Goal: Information Seeking & Learning: Learn about a topic

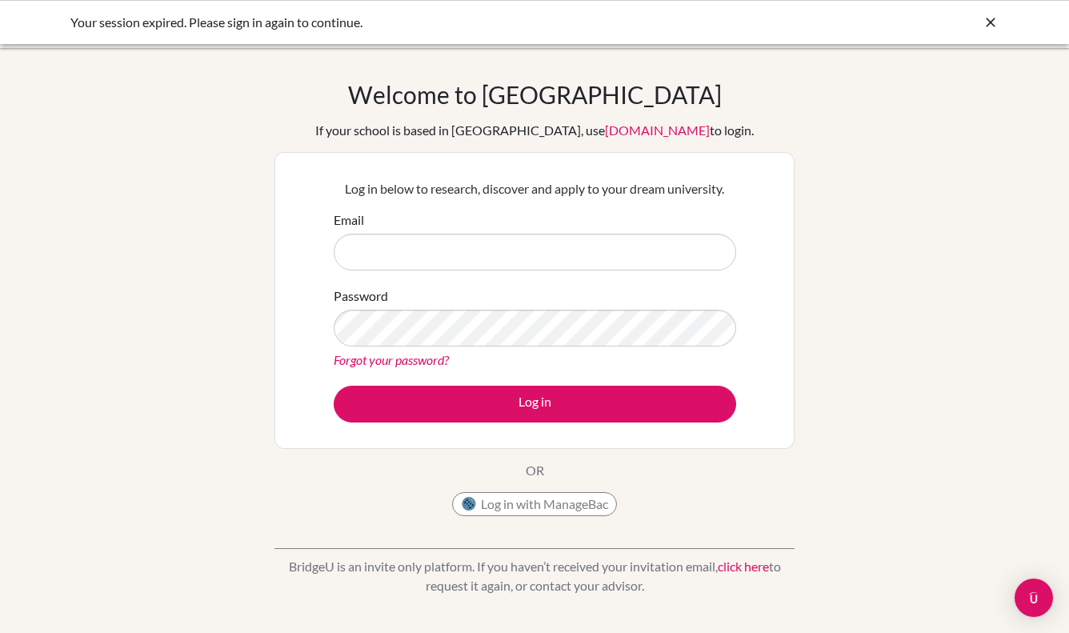
type input "[EMAIL_ADDRESS][DOMAIN_NAME]"
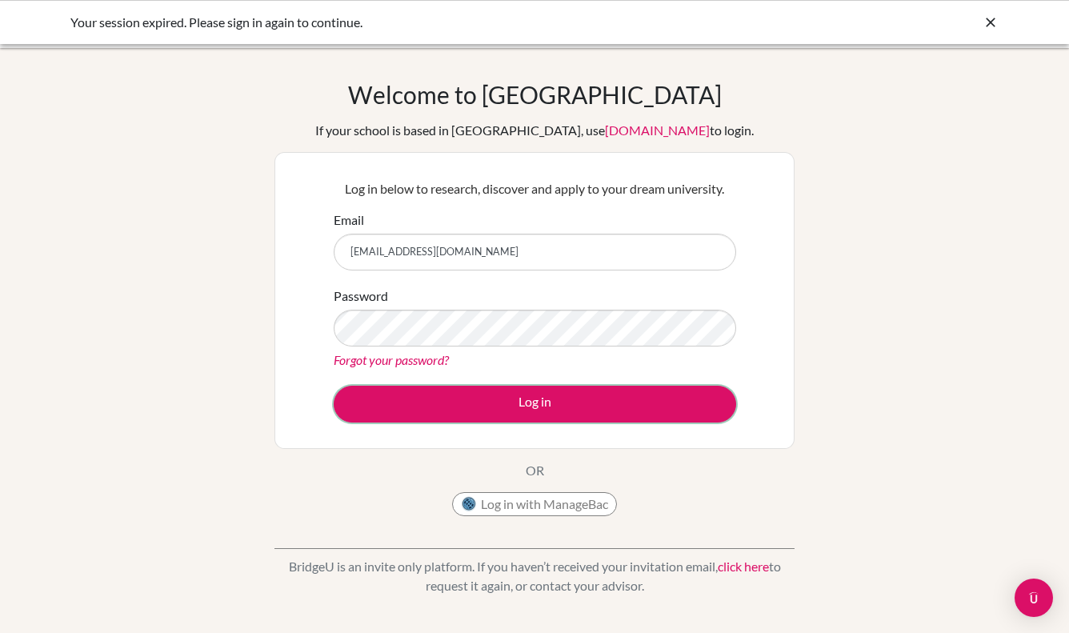
click at [440, 405] on button "Log in" at bounding box center [535, 403] width 402 height 37
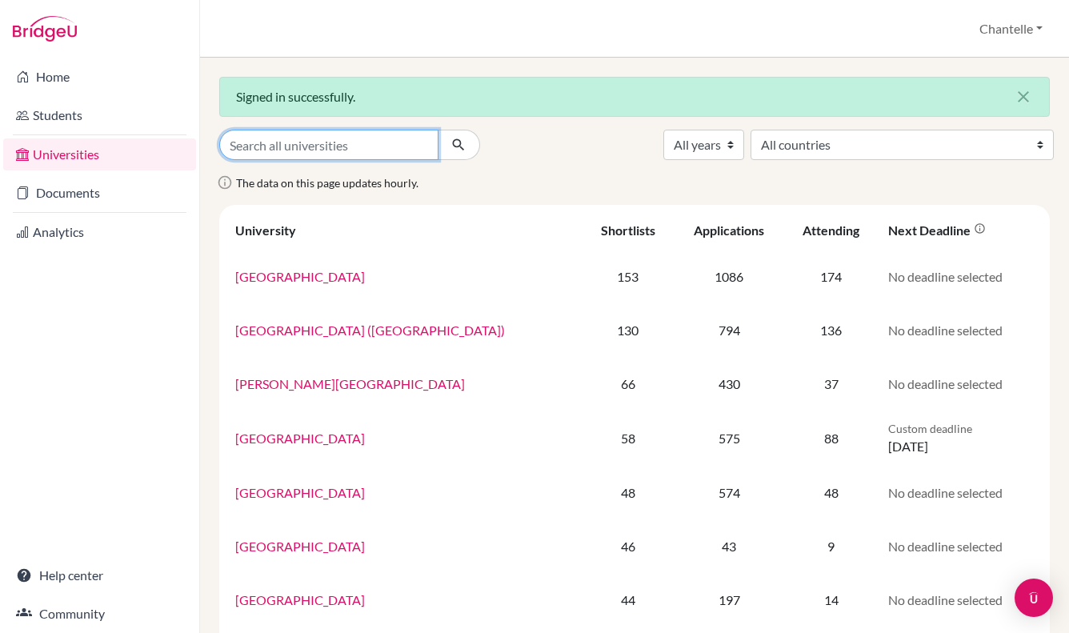
click at [349, 143] on input "Search all universities" at bounding box center [328, 145] width 219 height 30
type input "[GEOGRAPHIC_DATA]"
click at [437, 130] on button "submit" at bounding box center [458, 145] width 42 height 30
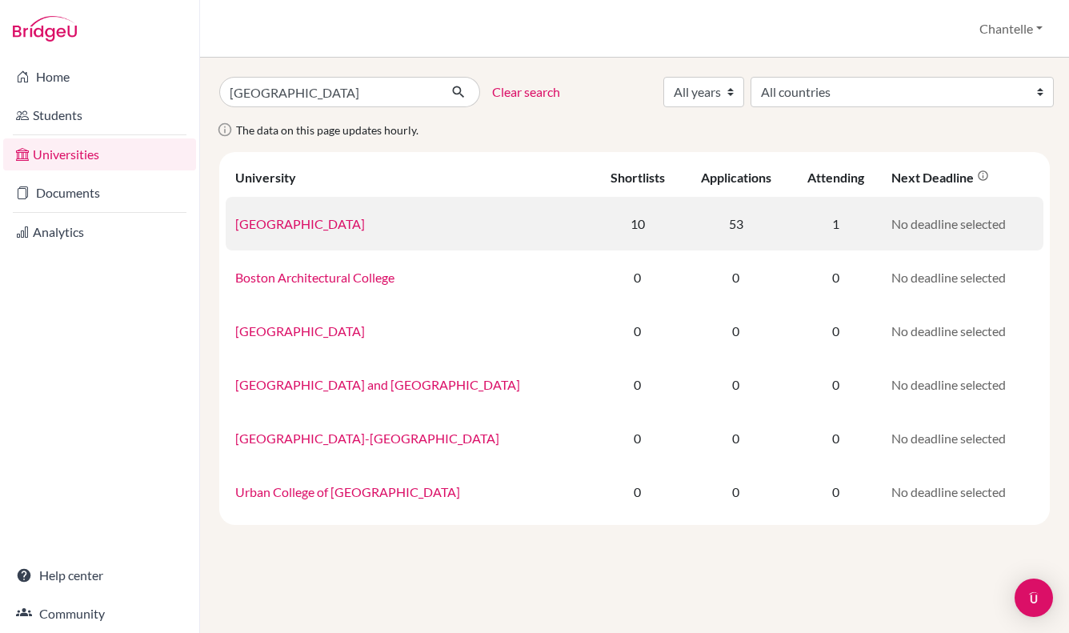
click at [279, 225] on link "[GEOGRAPHIC_DATA]" at bounding box center [300, 223] width 130 height 15
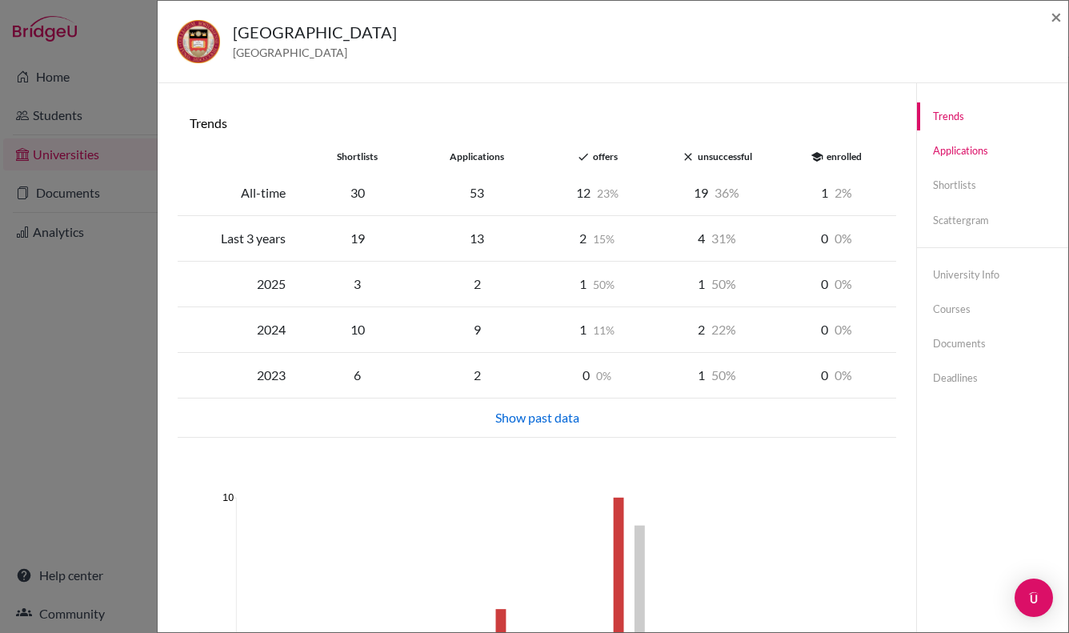
click at [961, 153] on link "Applications" at bounding box center [992, 151] width 151 height 28
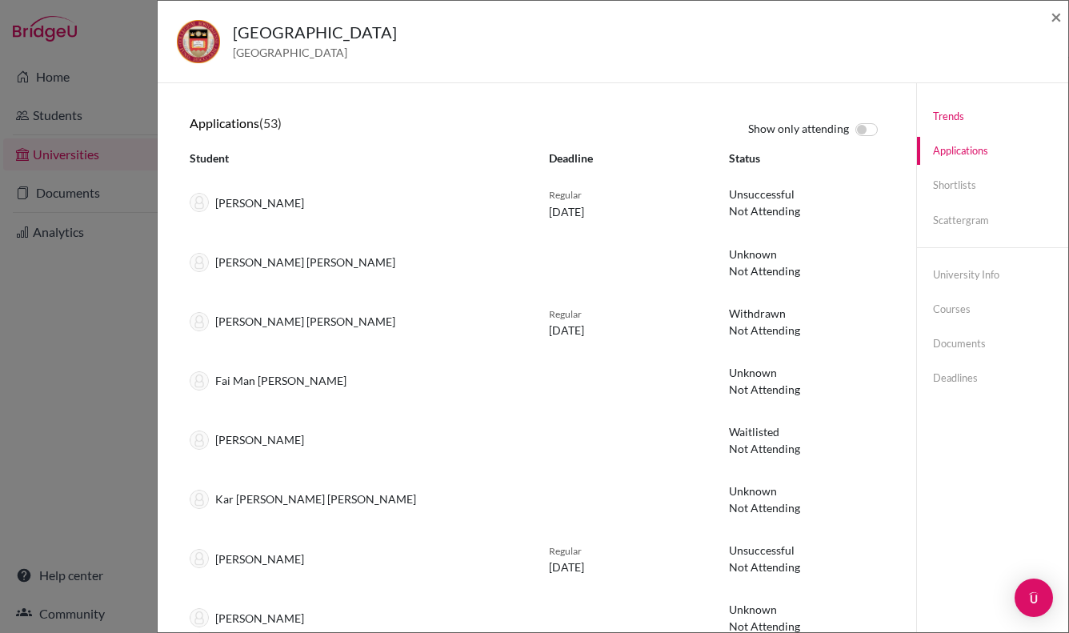
click at [947, 108] on link "Trends" at bounding box center [992, 116] width 151 height 28
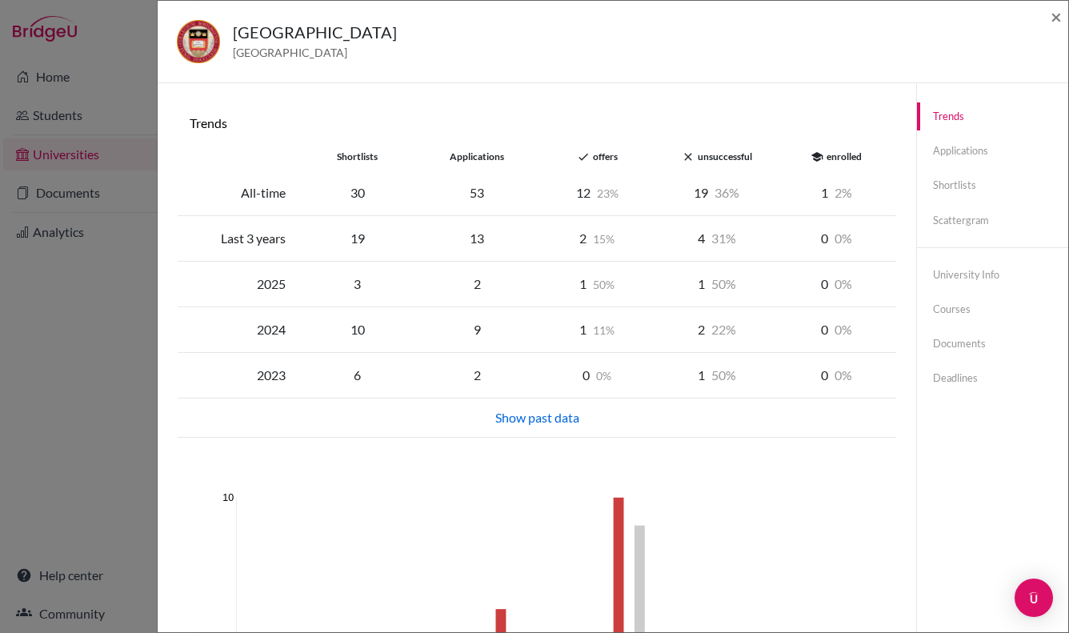
click at [513, 416] on div "Show past data" at bounding box center [536, 417] width 699 height 19
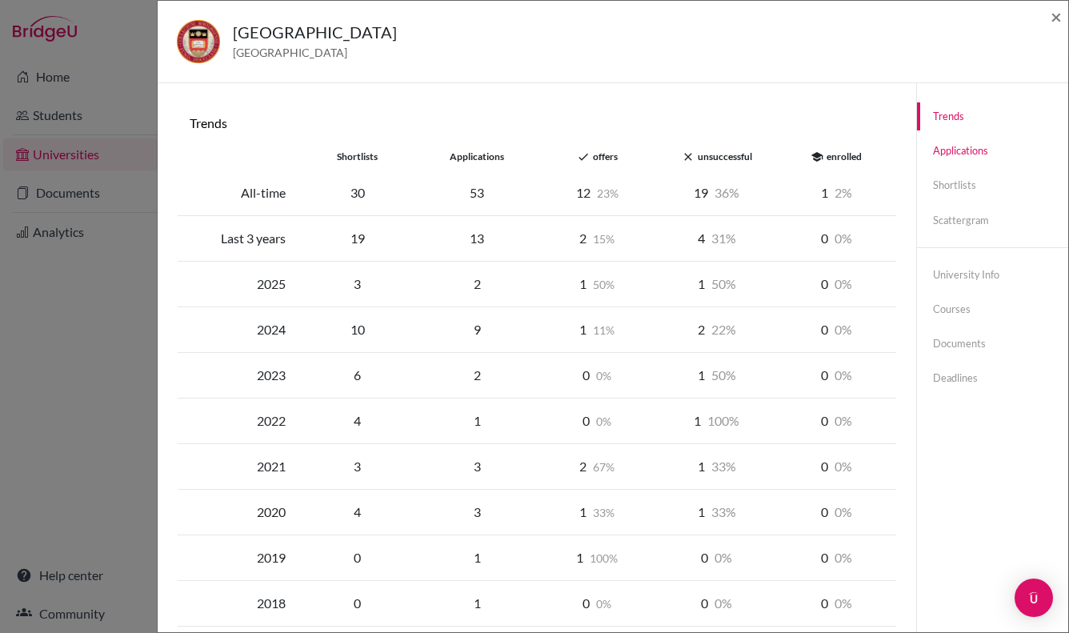
click at [942, 145] on link "Applications" at bounding box center [992, 151] width 151 height 28
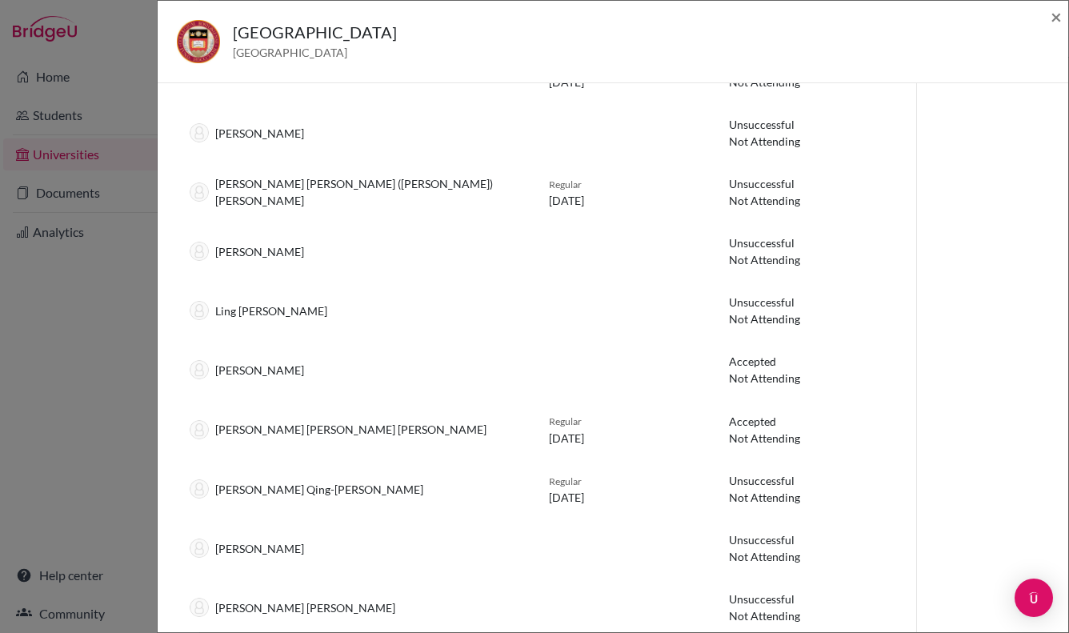
scroll to position [2524, 0]
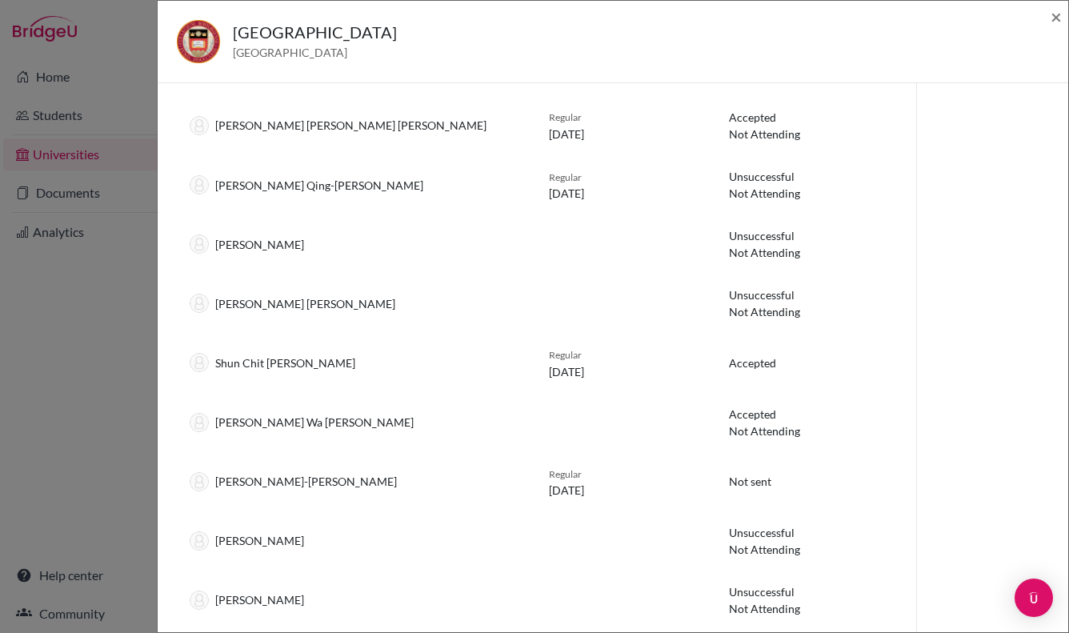
click at [110, 60] on div "Boston College United States of America × Trends shortlists applications done o…" at bounding box center [534, 316] width 1069 height 633
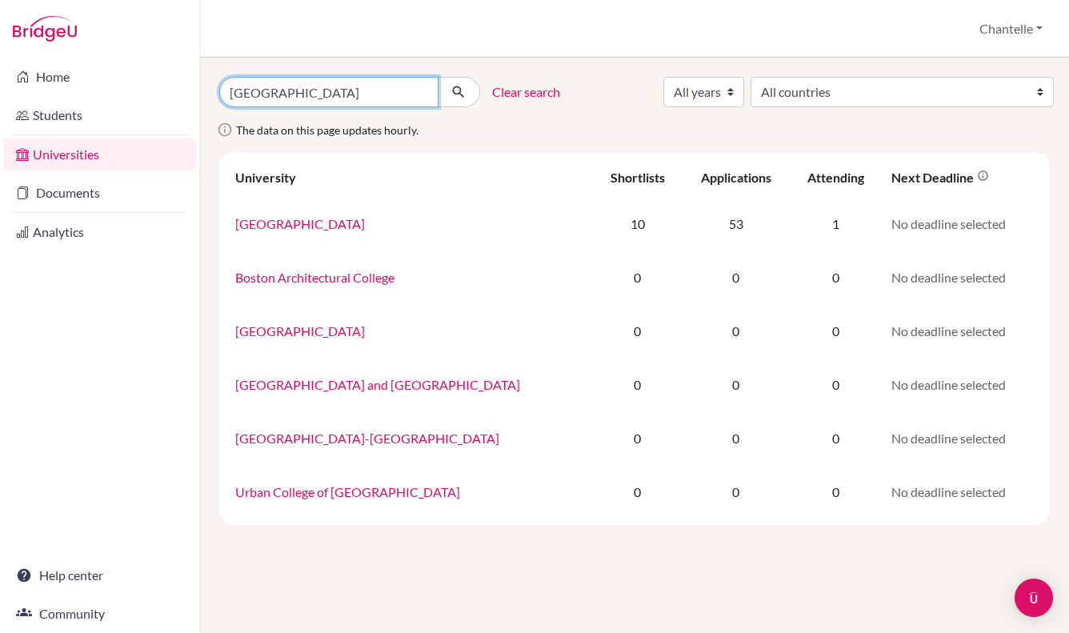
click at [281, 91] on input "[GEOGRAPHIC_DATA]" at bounding box center [328, 92] width 219 height 30
click at [281, 91] on input "BOSTON COLLEGE" at bounding box center [328, 92] width 219 height 30
type input "NORTHEASTERN"
click at [744, 101] on select "All years 2026 2025 2024 2023 2022 2021 2020 2019 2018 2017 2016 2015 2014 2013…" at bounding box center [703, 92] width 81 height 30
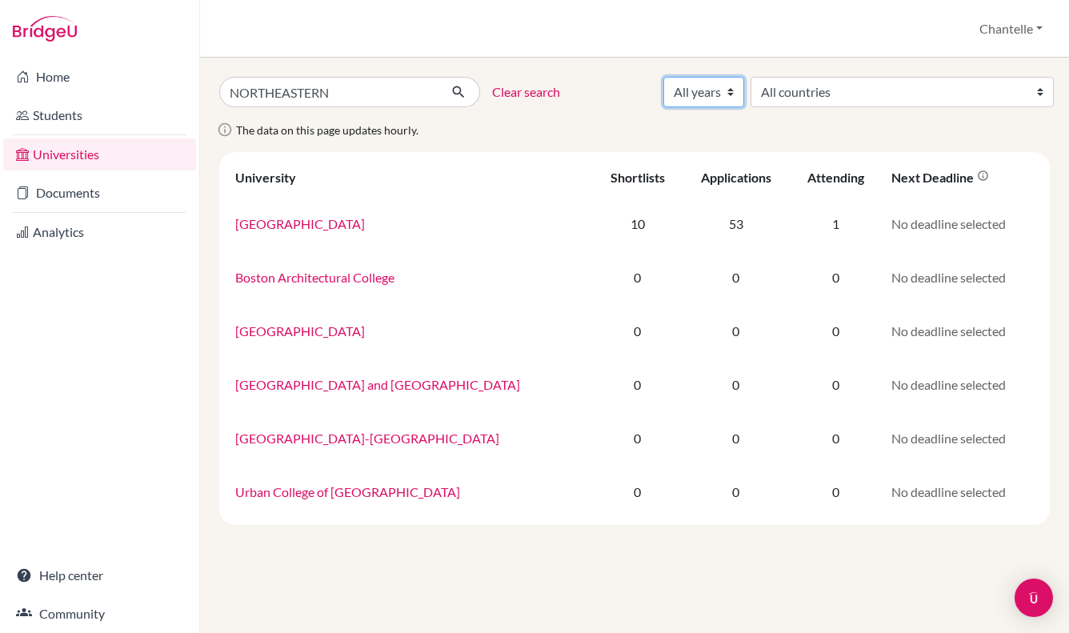
select select "2025"
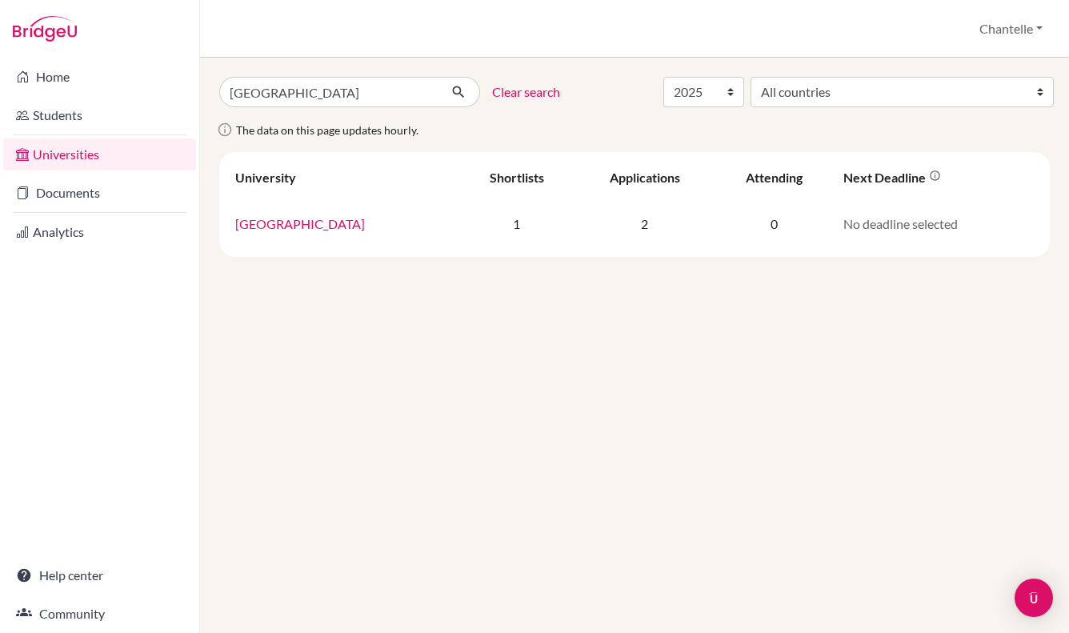
select select "2025"
click at [258, 223] on link "[GEOGRAPHIC_DATA]" at bounding box center [300, 223] width 130 height 15
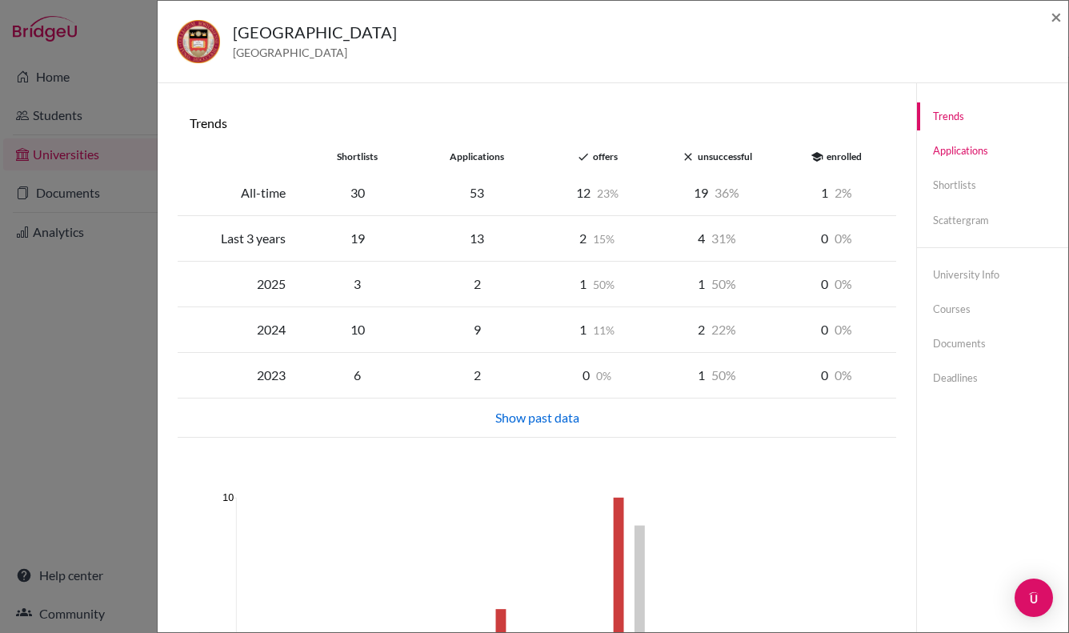
click at [950, 155] on link "Applications" at bounding box center [992, 151] width 151 height 28
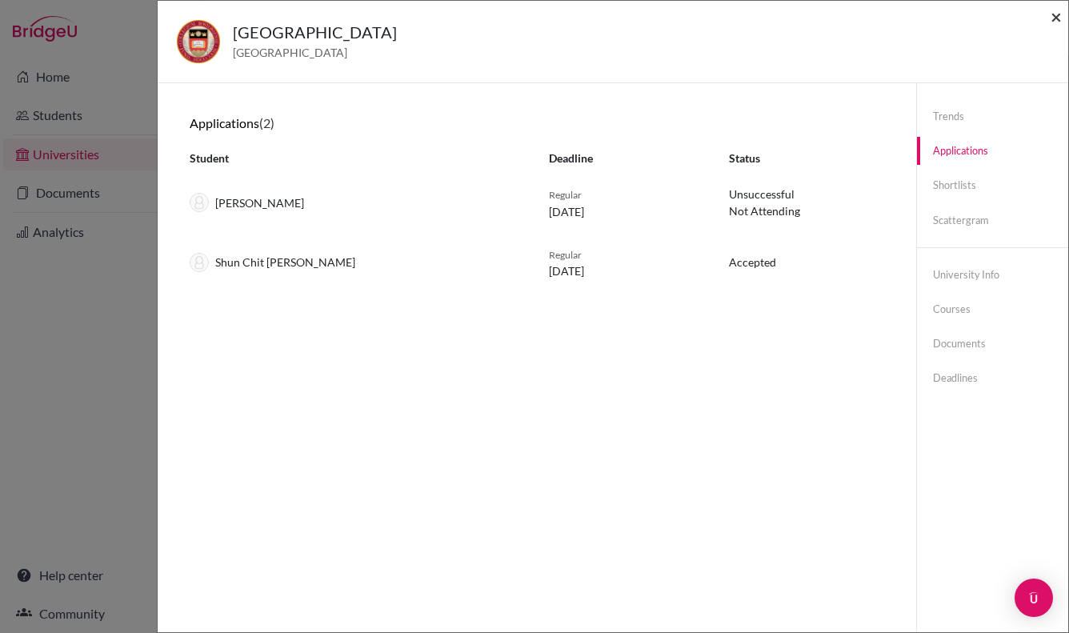
click at [1053, 13] on span "×" at bounding box center [1055, 16] width 11 height 23
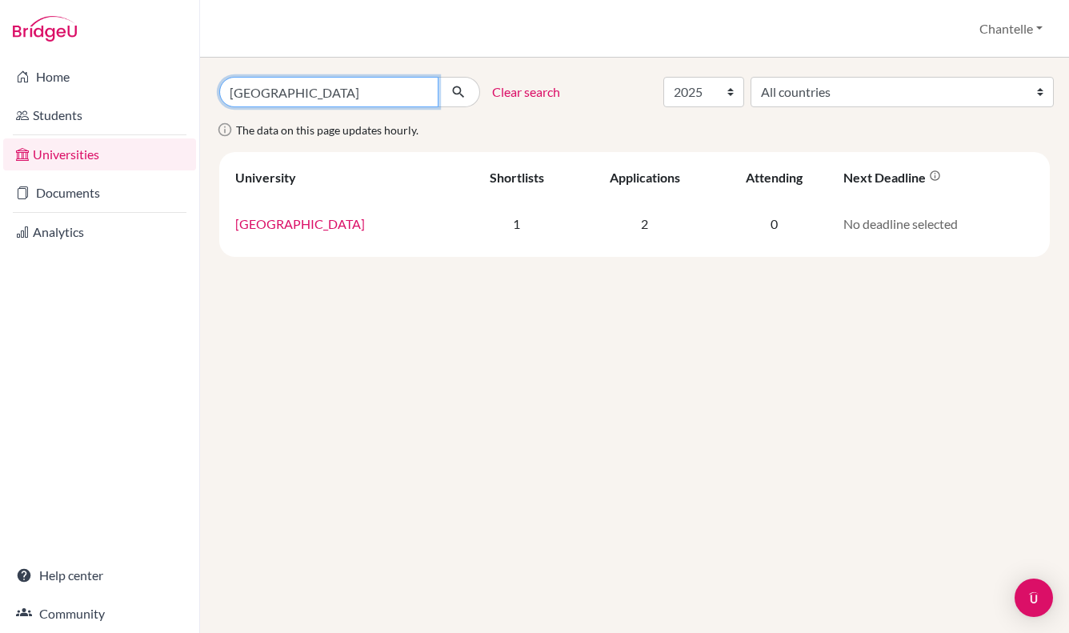
click at [280, 94] on input "BOSTON COLLEGE" at bounding box center [328, 92] width 219 height 30
type input "NORTHEASTERN"
click at [437, 77] on button "submit" at bounding box center [458, 92] width 42 height 30
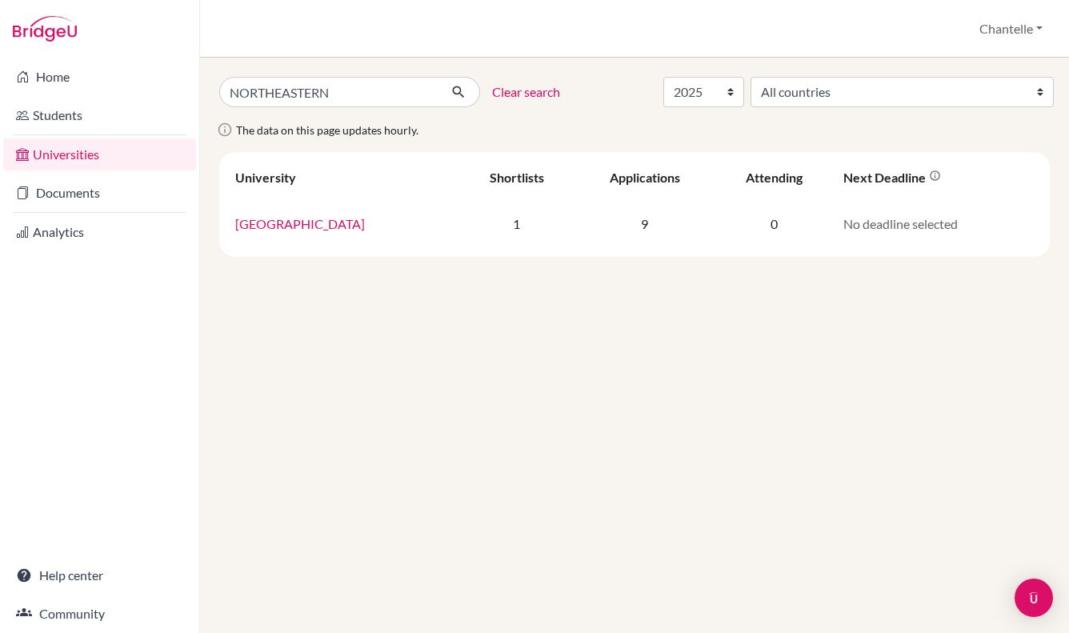
select select "2025"
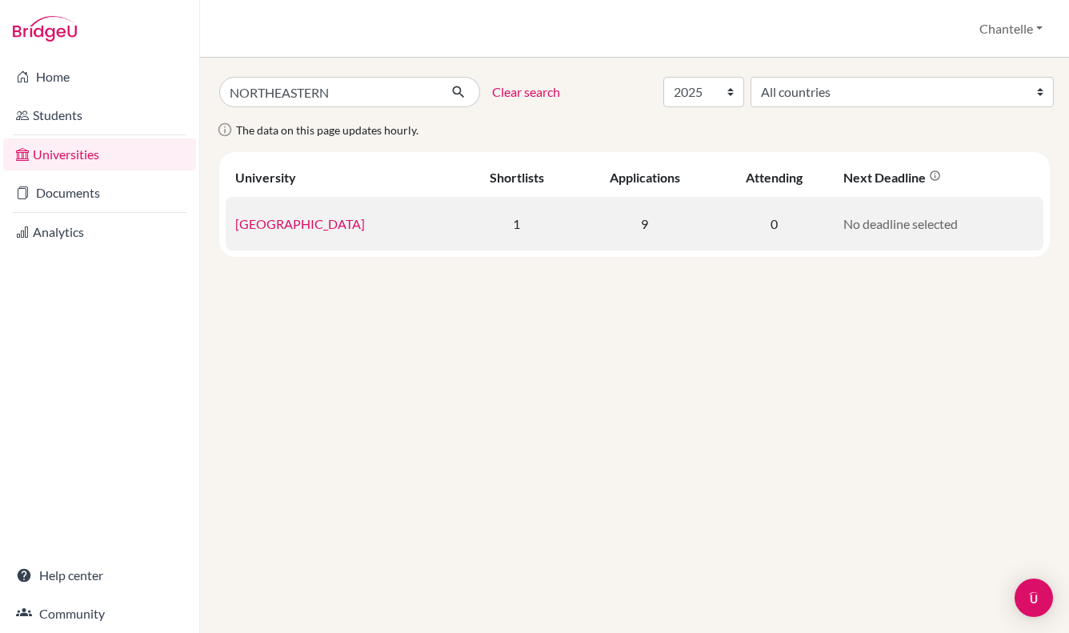
click at [263, 223] on link "[GEOGRAPHIC_DATA]" at bounding box center [300, 223] width 130 height 15
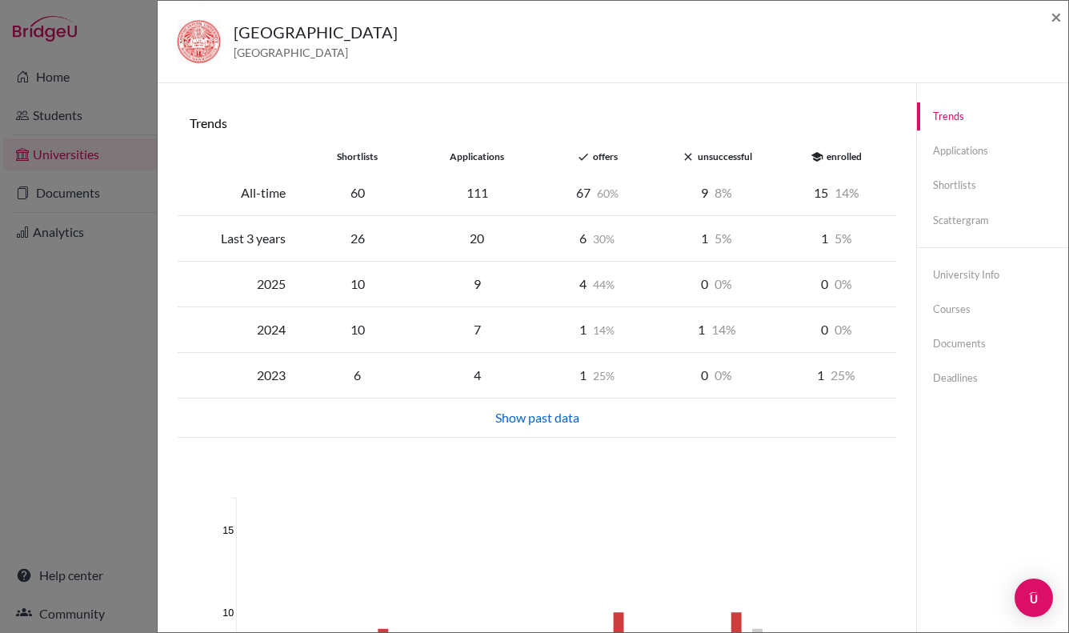
click at [555, 413] on div "Show past data" at bounding box center [536, 417] width 699 height 19
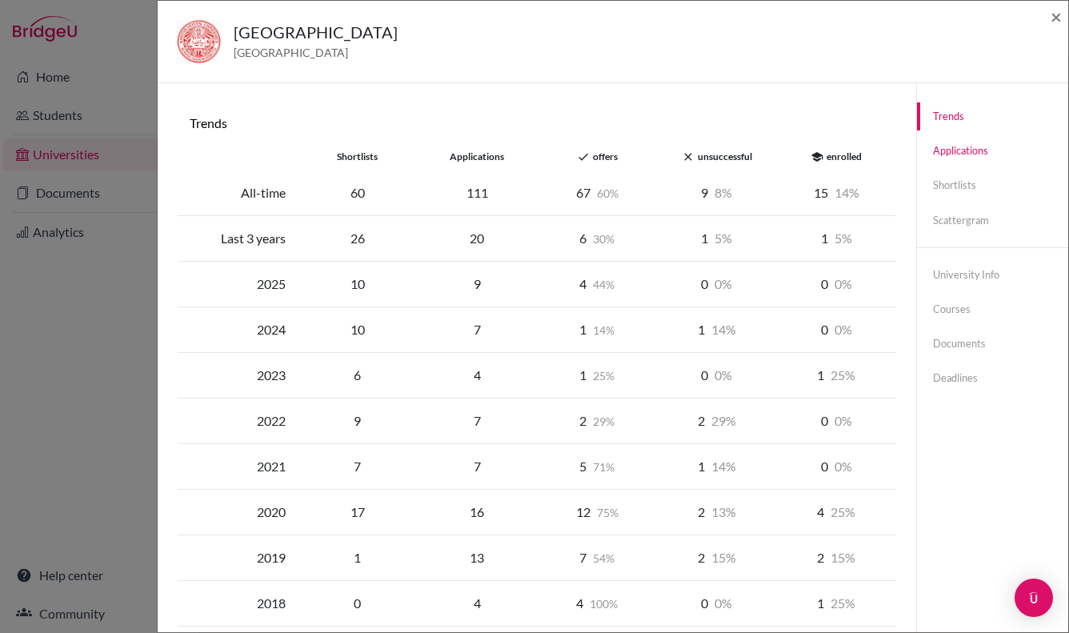
click at [969, 156] on link "Applications" at bounding box center [992, 151] width 151 height 28
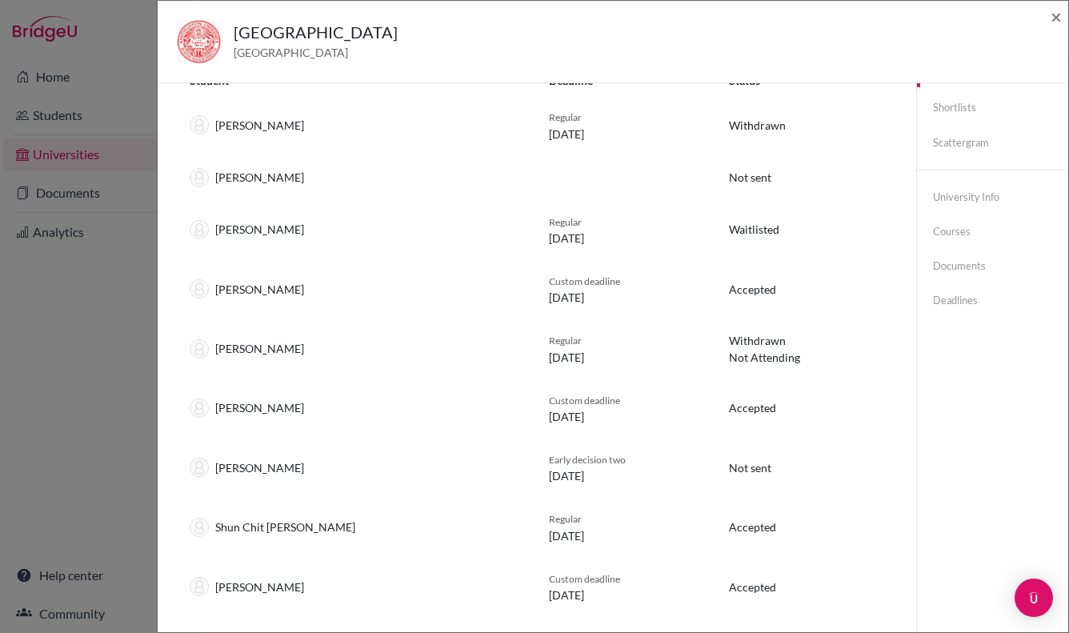
scroll to position [76, 0]
